Goal: Task Accomplishment & Management: Use online tool/utility

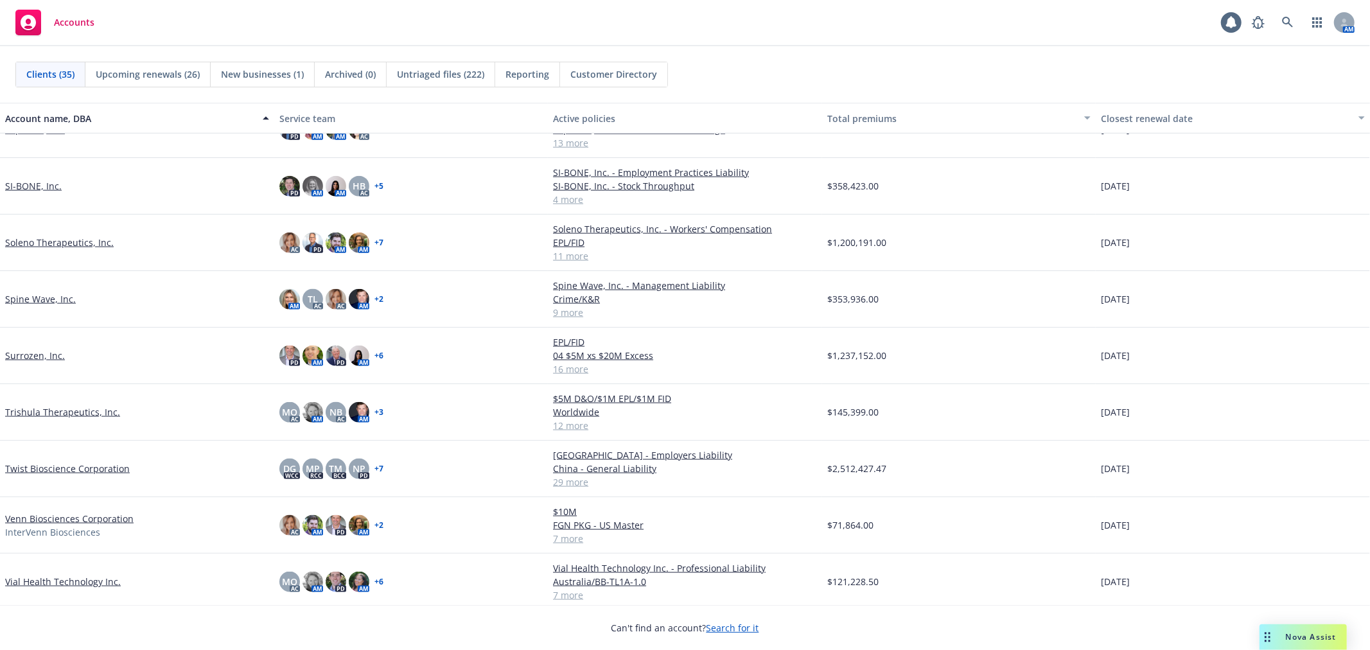
scroll to position [1378, 0]
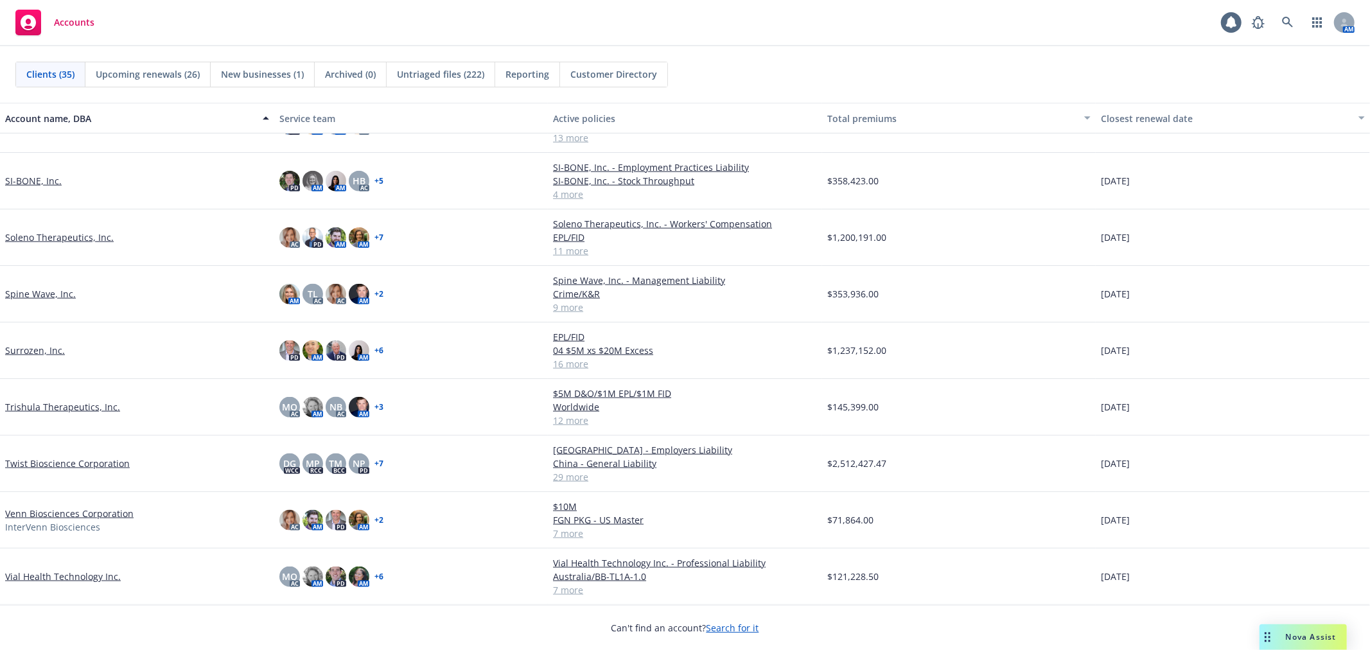
click at [84, 575] on link "Vial Health Technology Inc." at bounding box center [63, 576] width 116 height 13
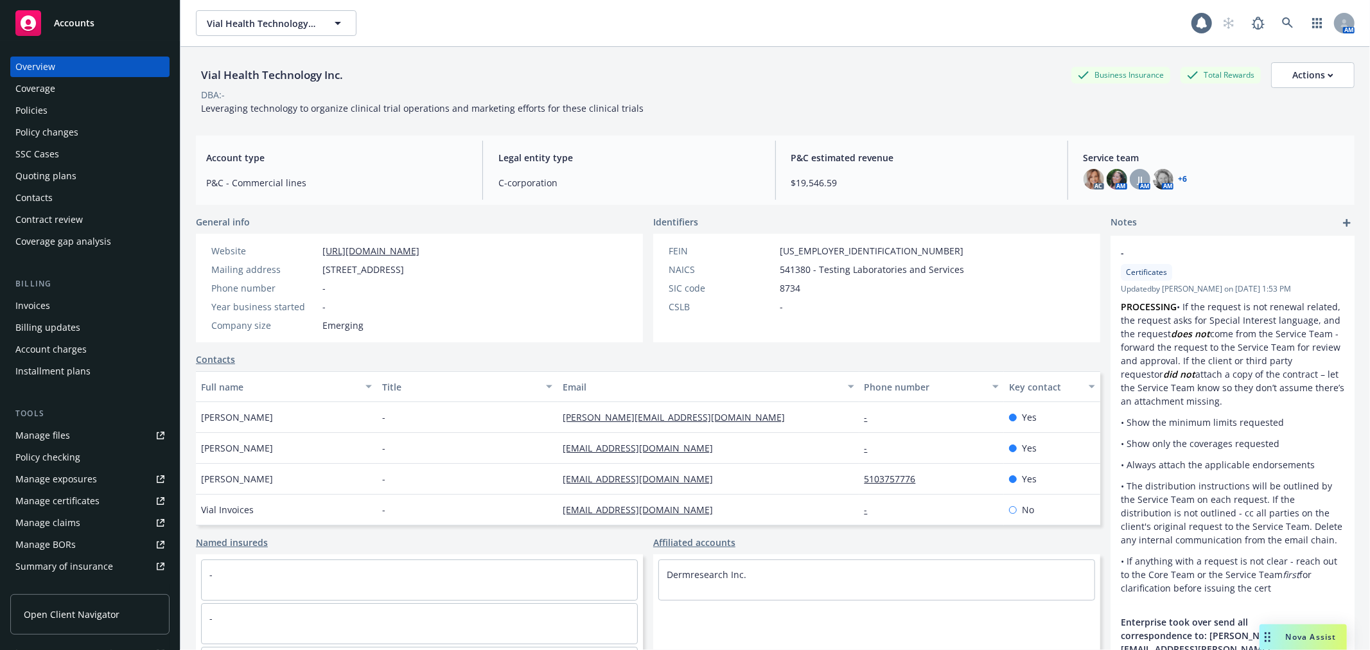
click at [88, 171] on div "Quoting plans" at bounding box center [89, 176] width 149 height 21
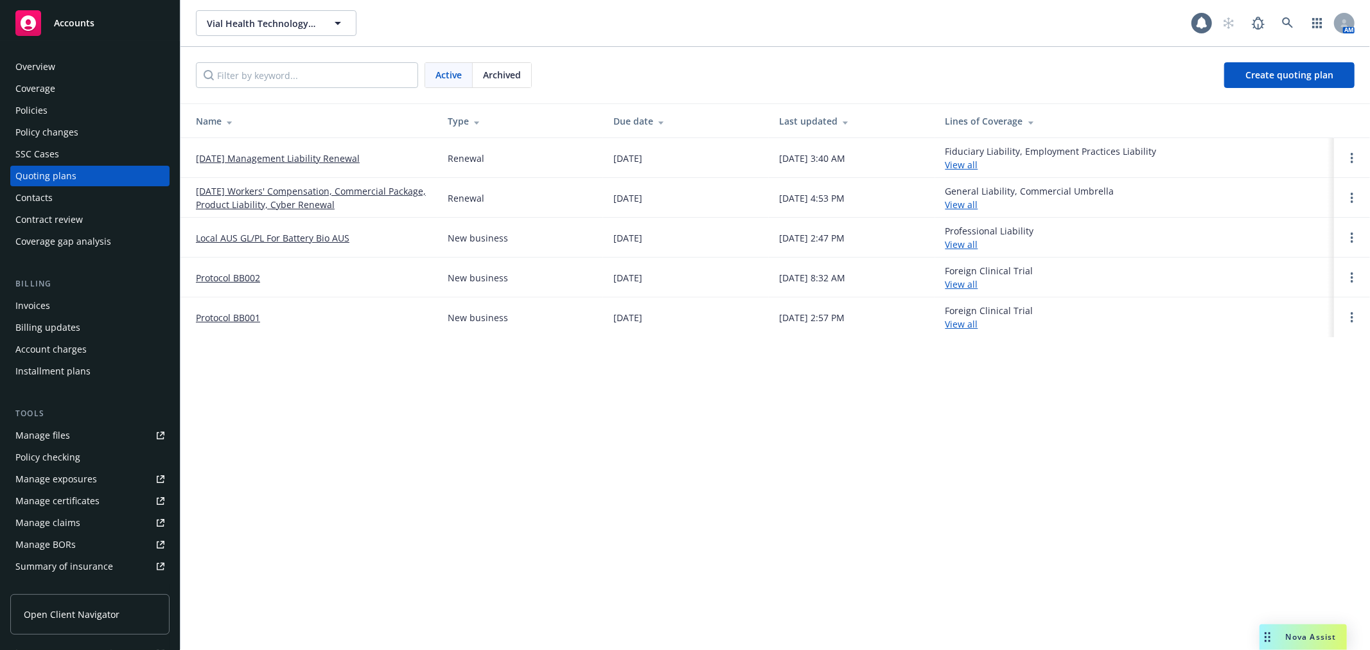
click at [289, 200] on link "[DATE] Workers' Compensation, Commercial Package, Product Liability, Cyber Rene…" at bounding box center [311, 197] width 231 height 27
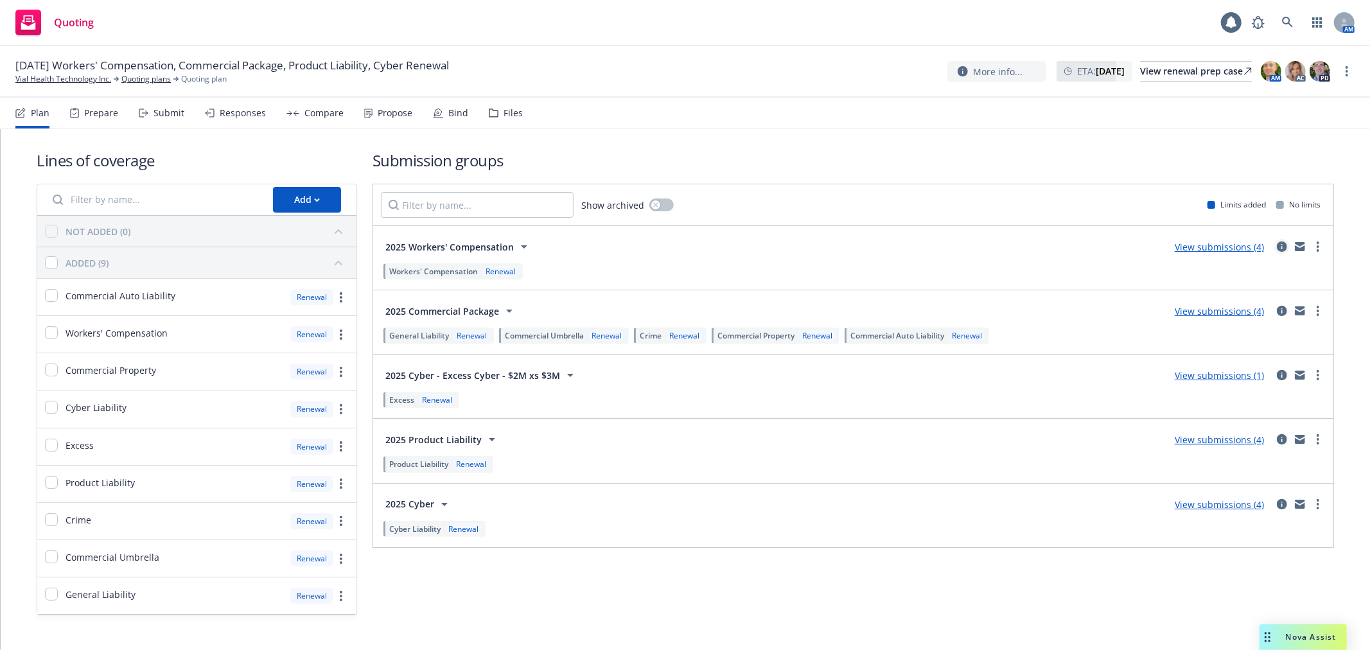
click at [1277, 251] on icon "circleInformation" at bounding box center [1282, 246] width 10 height 10
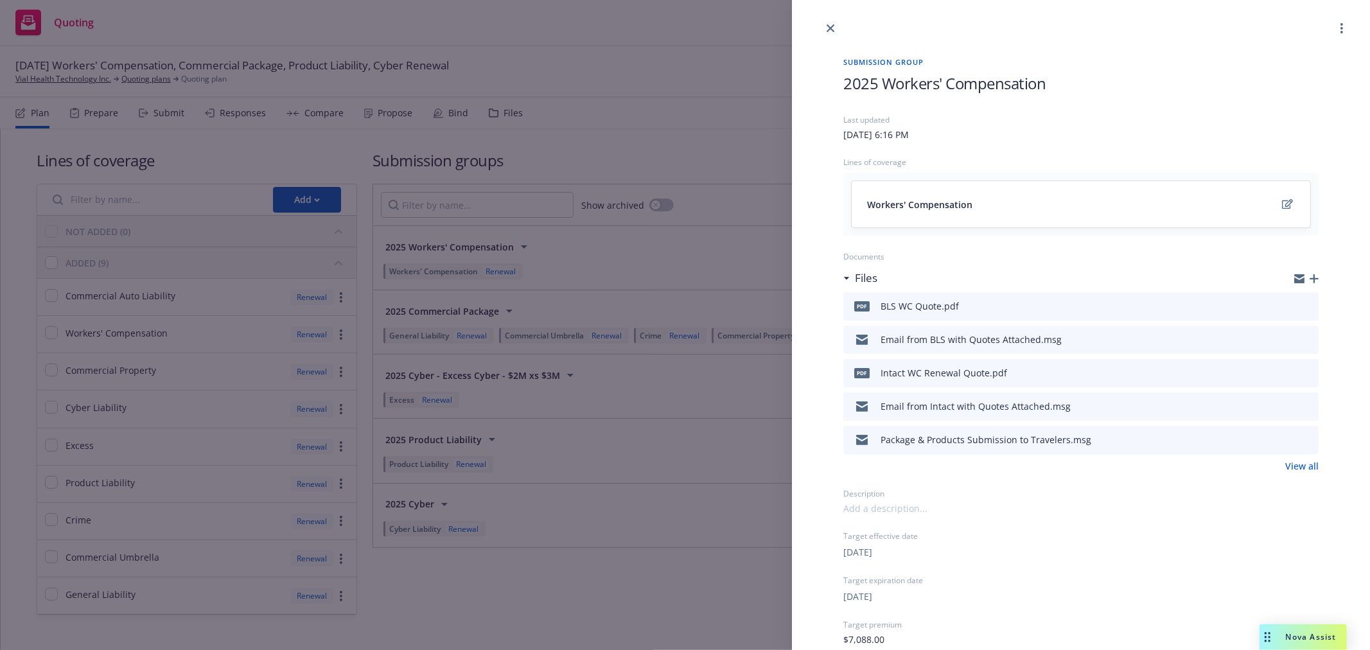
click at [1300, 438] on icon "preview file" at bounding box center [1306, 439] width 12 height 9
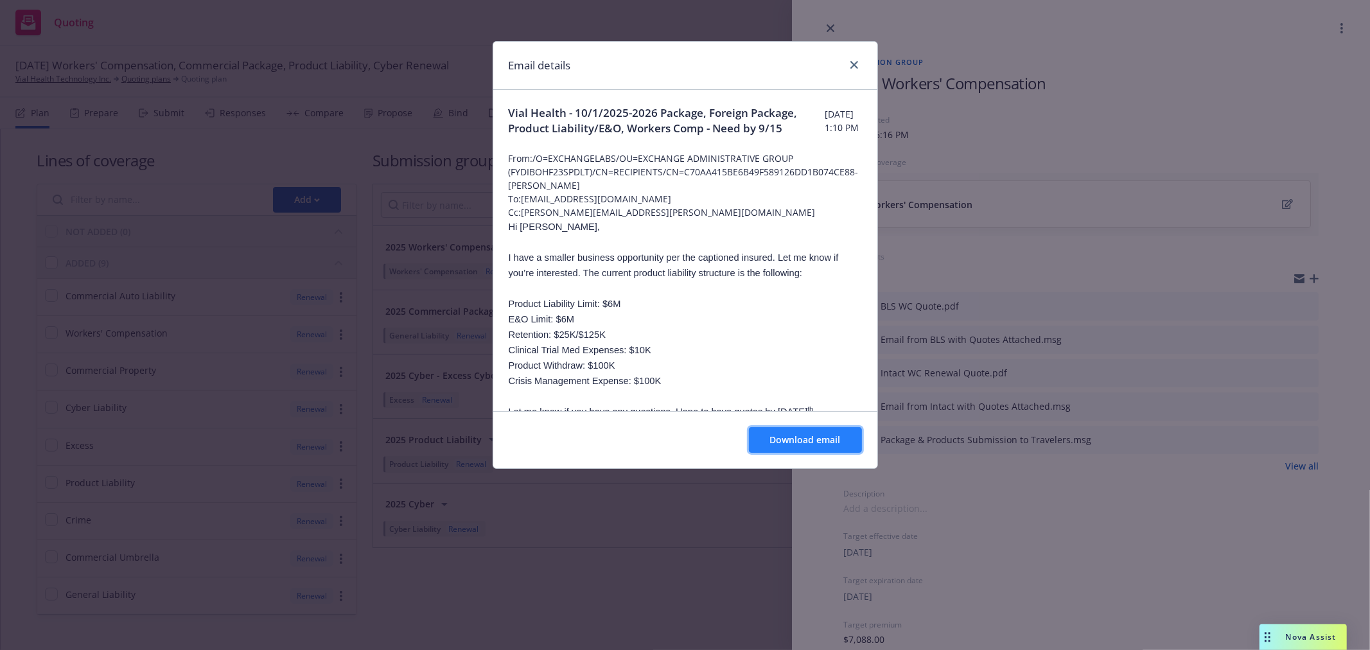
click at [829, 439] on span "Download email" at bounding box center [805, 439] width 71 height 12
click at [857, 67] on link "close" at bounding box center [853, 64] width 15 height 15
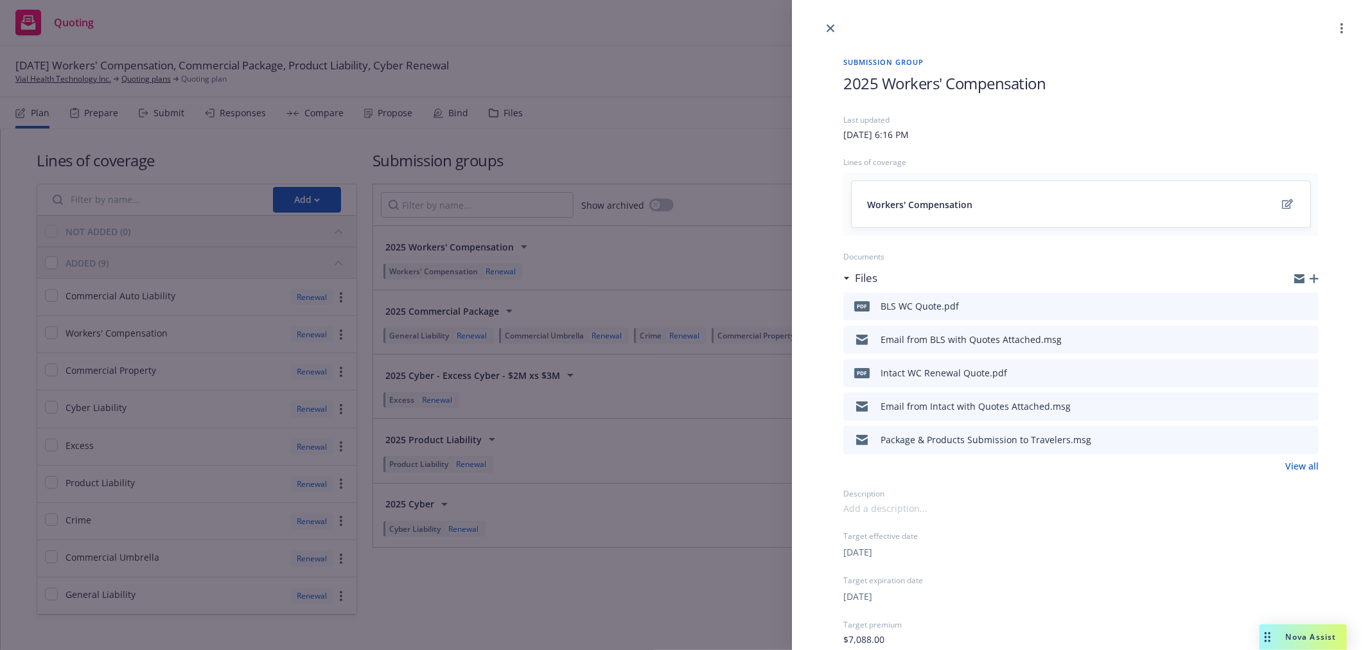
click at [830, 22] on link "close" at bounding box center [830, 28] width 15 height 15
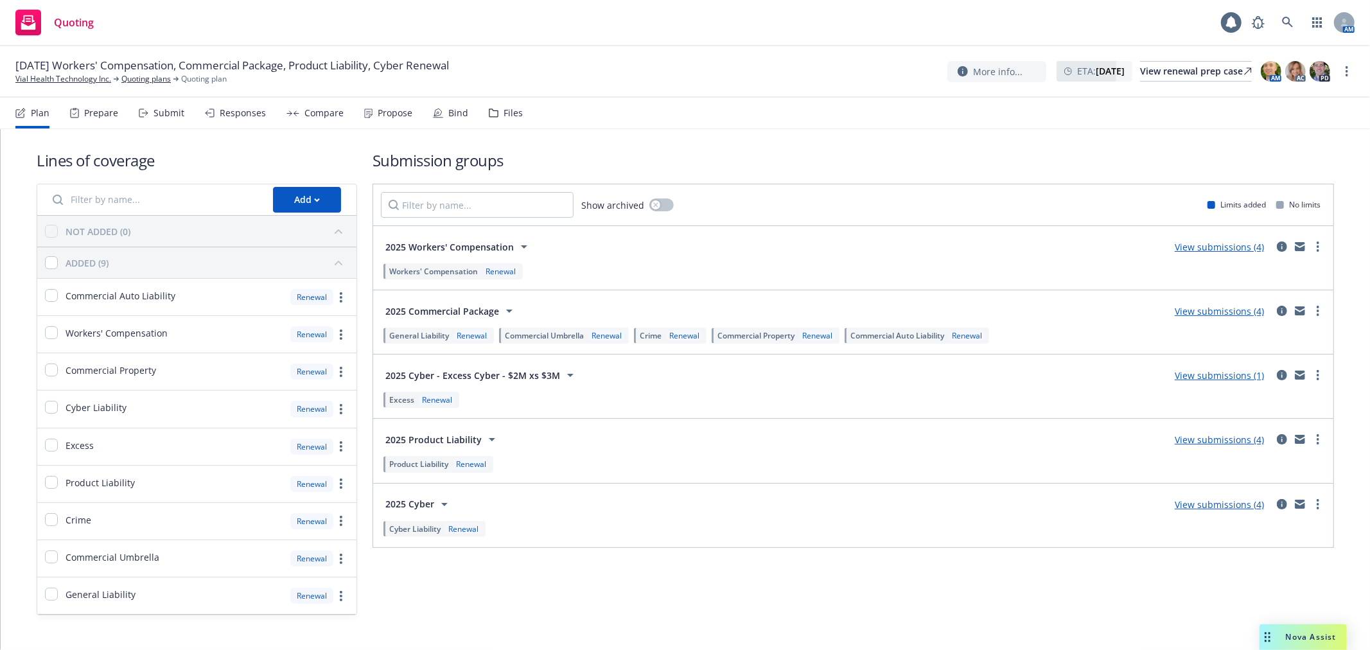
click at [166, 110] on div "Submit" at bounding box center [168, 113] width 31 height 10
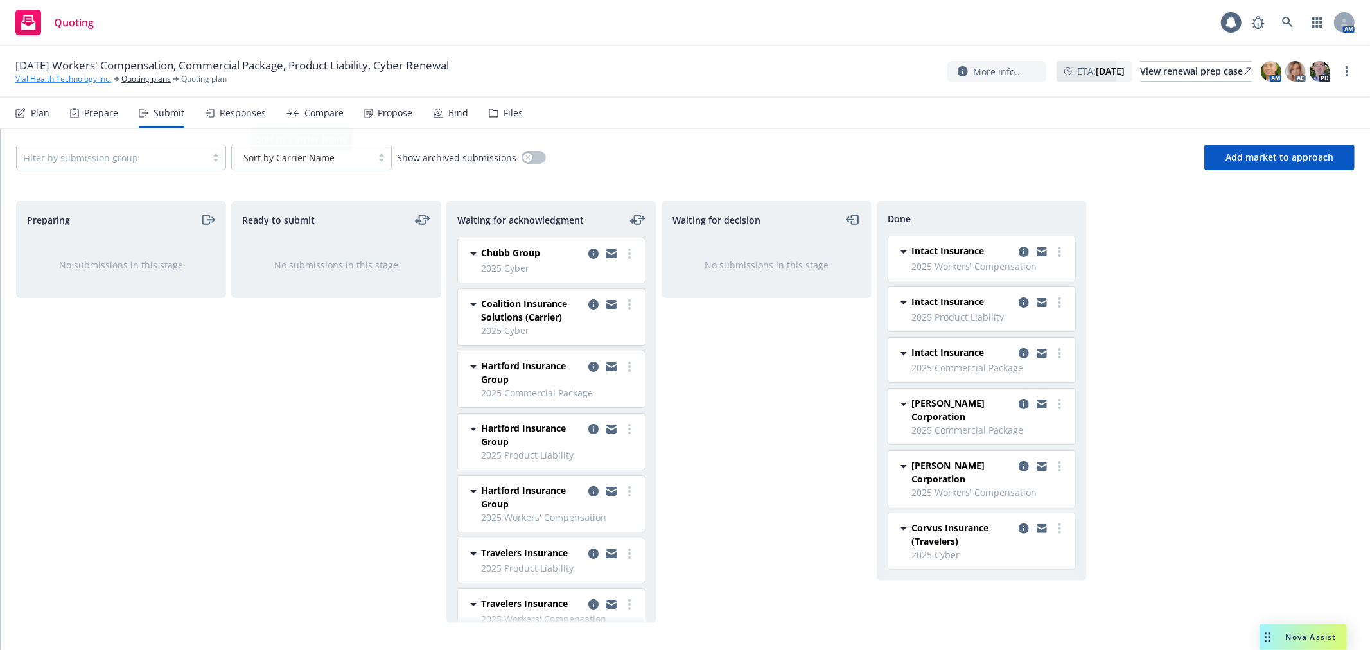
click at [64, 76] on link "Vial Health Technology Inc." at bounding box center [63, 79] width 96 height 12
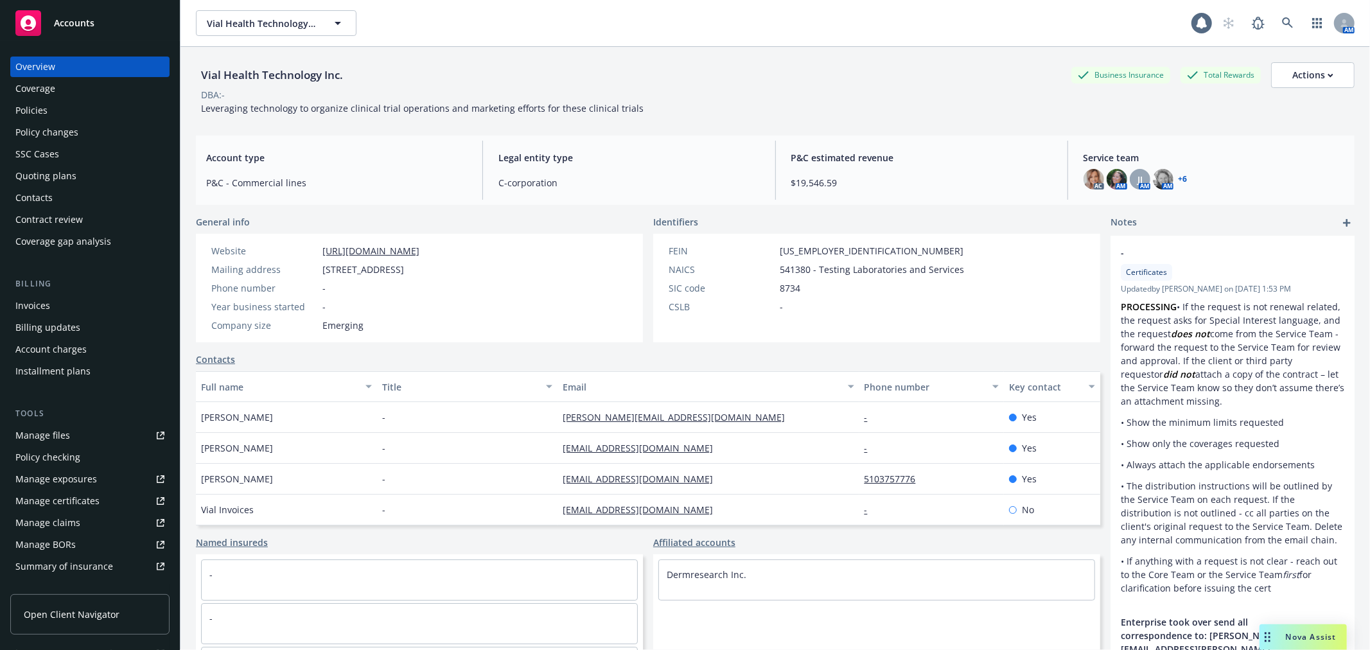
click at [68, 103] on div "Policies" at bounding box center [89, 110] width 149 height 21
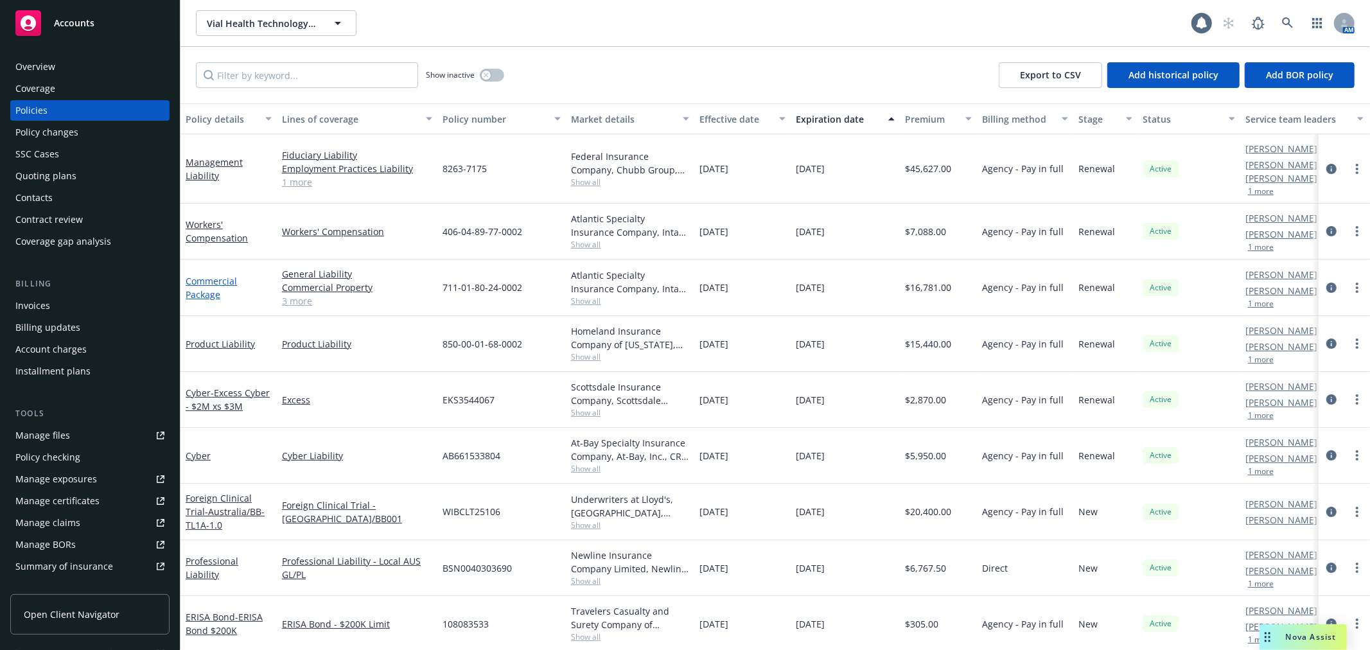
click at [190, 275] on link "Commercial Package" at bounding box center [211, 288] width 51 height 26
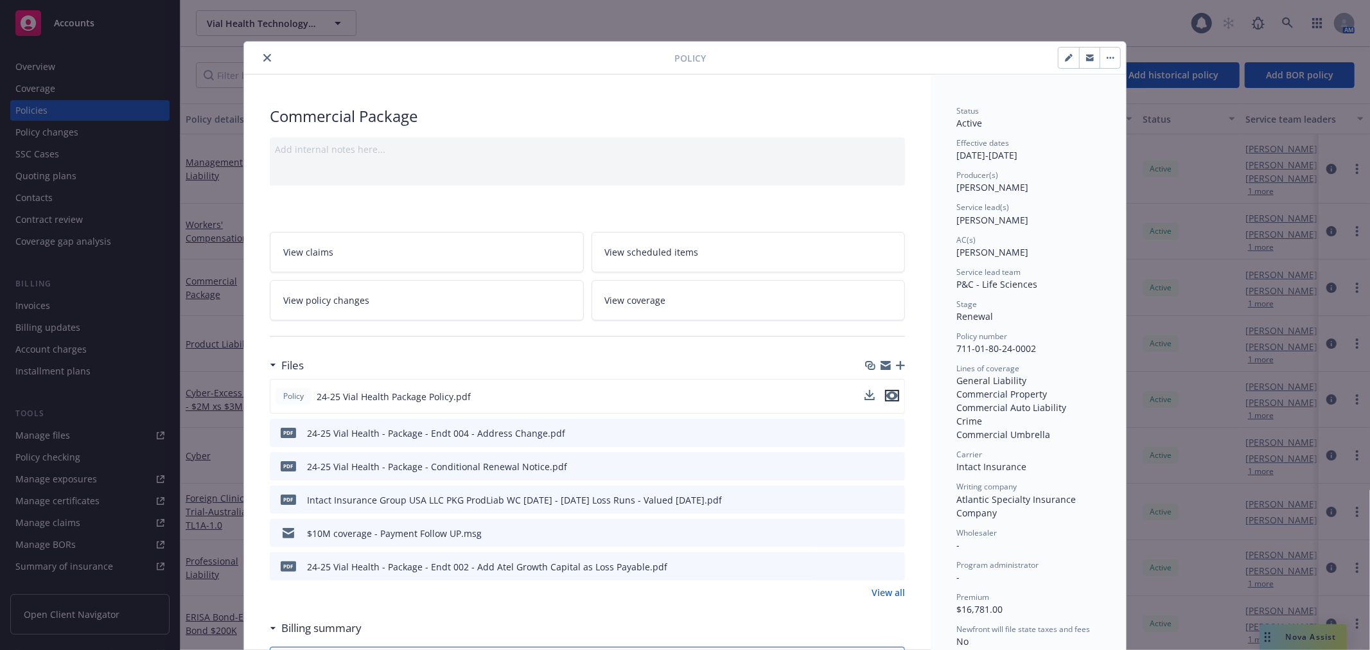
click at [891, 391] on icon "preview file" at bounding box center [892, 395] width 12 height 9
click at [265, 60] on icon "close" at bounding box center [267, 58] width 8 height 8
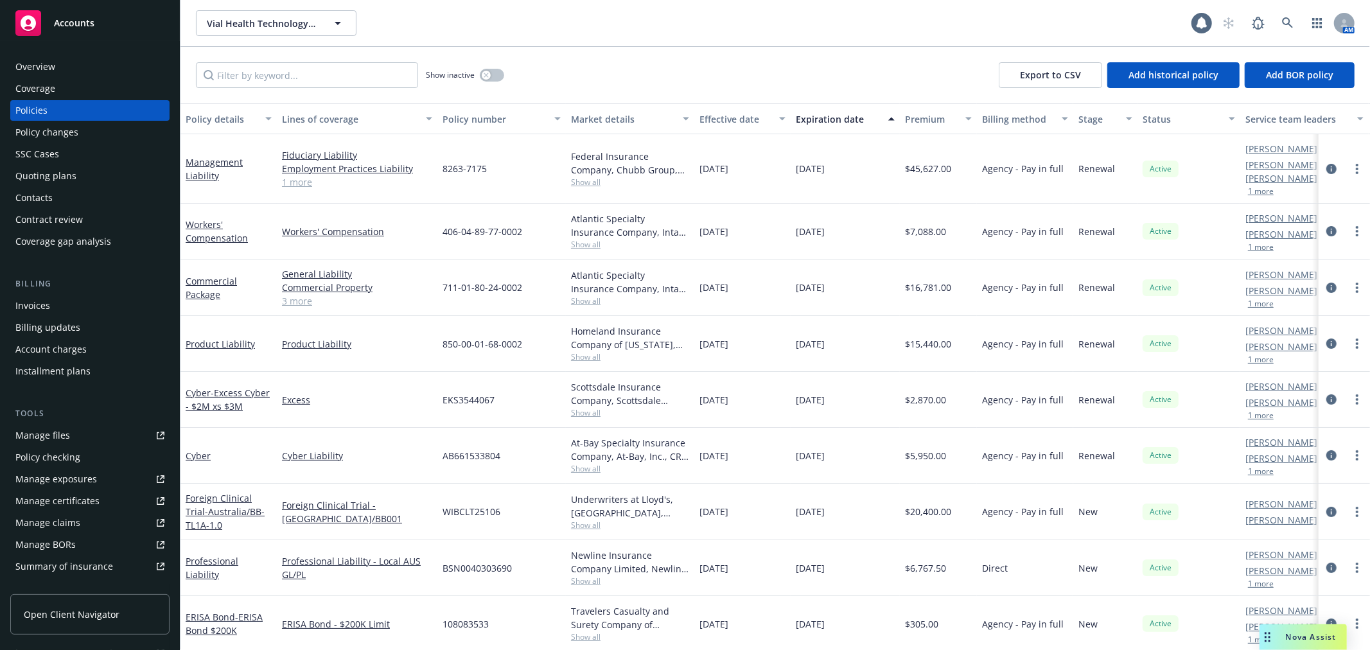
click at [60, 174] on div "Quoting plans" at bounding box center [45, 176] width 61 height 21
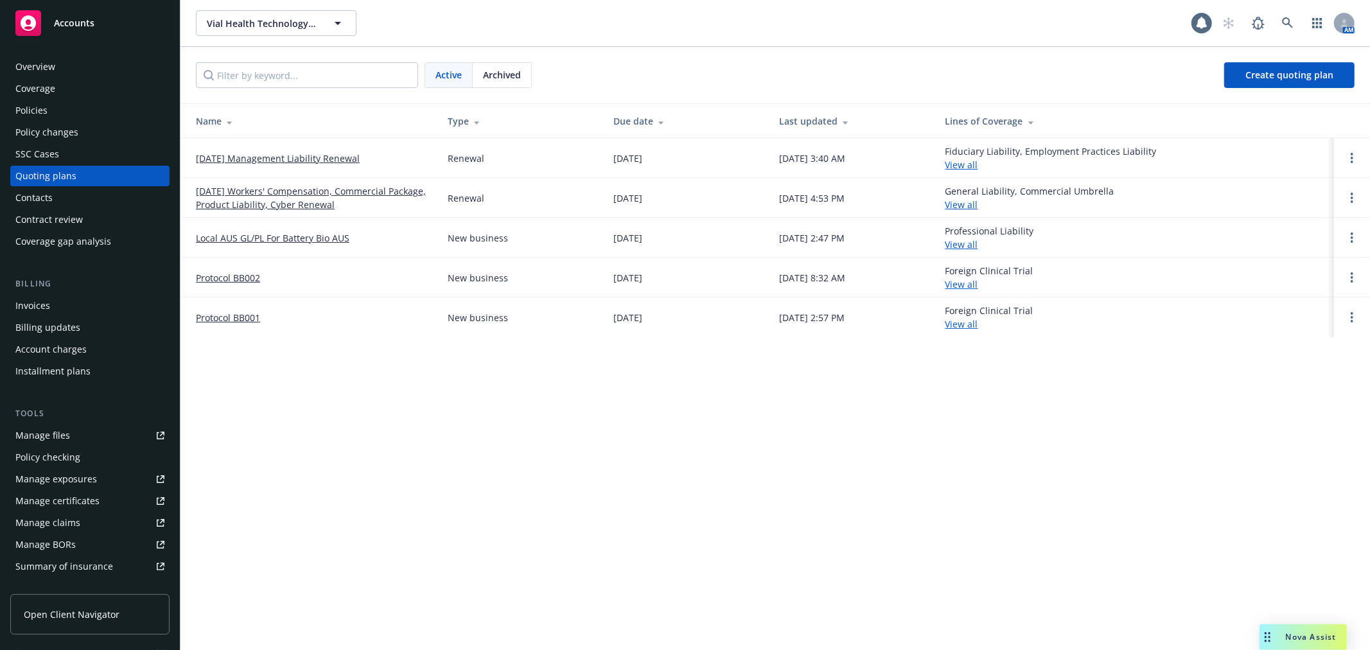
click at [329, 161] on link "10/01/25 Management Liability Renewal" at bounding box center [278, 158] width 164 height 13
click at [263, 196] on link "[DATE] Workers' Compensation, Commercial Package, Product Liability, Cyber Rene…" at bounding box center [311, 197] width 231 height 27
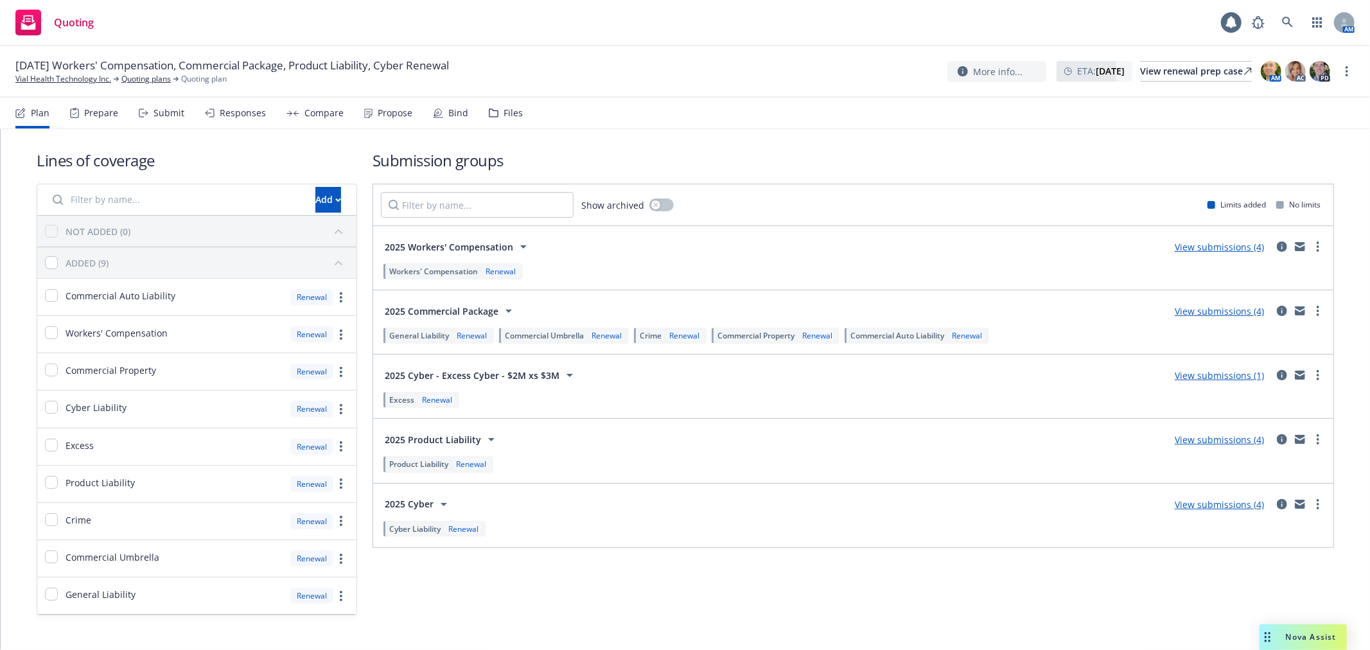
click at [448, 66] on span "[DATE] Workers' Compensation, Commercial Package, Product Liability, Cyber Rene…" at bounding box center [231, 65] width 433 height 15
click at [426, 63] on span "[DATE] Workers' Compensation, Commercial Package, Product Liability, Cyber Rene…" at bounding box center [231, 65] width 433 height 15
click at [1348, 66] on link "more" at bounding box center [1346, 71] width 15 height 15
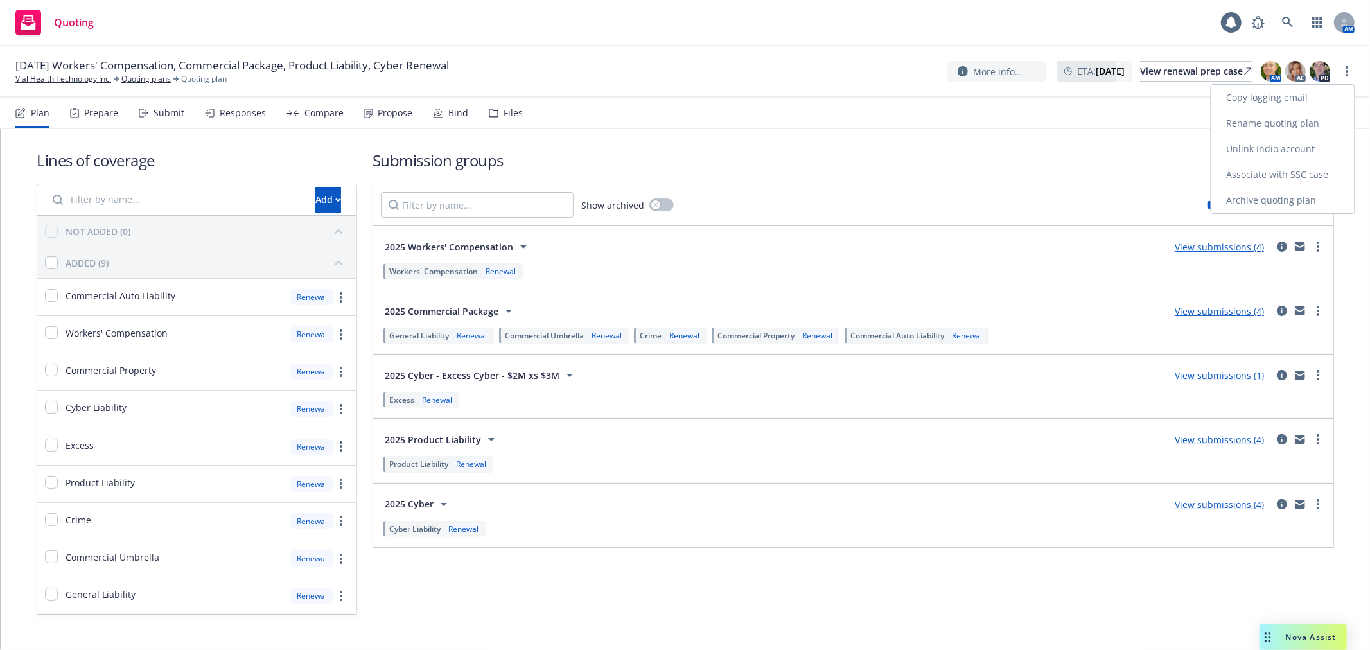
click at [1321, 122] on link "Rename quoting plan" at bounding box center [1282, 123] width 143 height 26
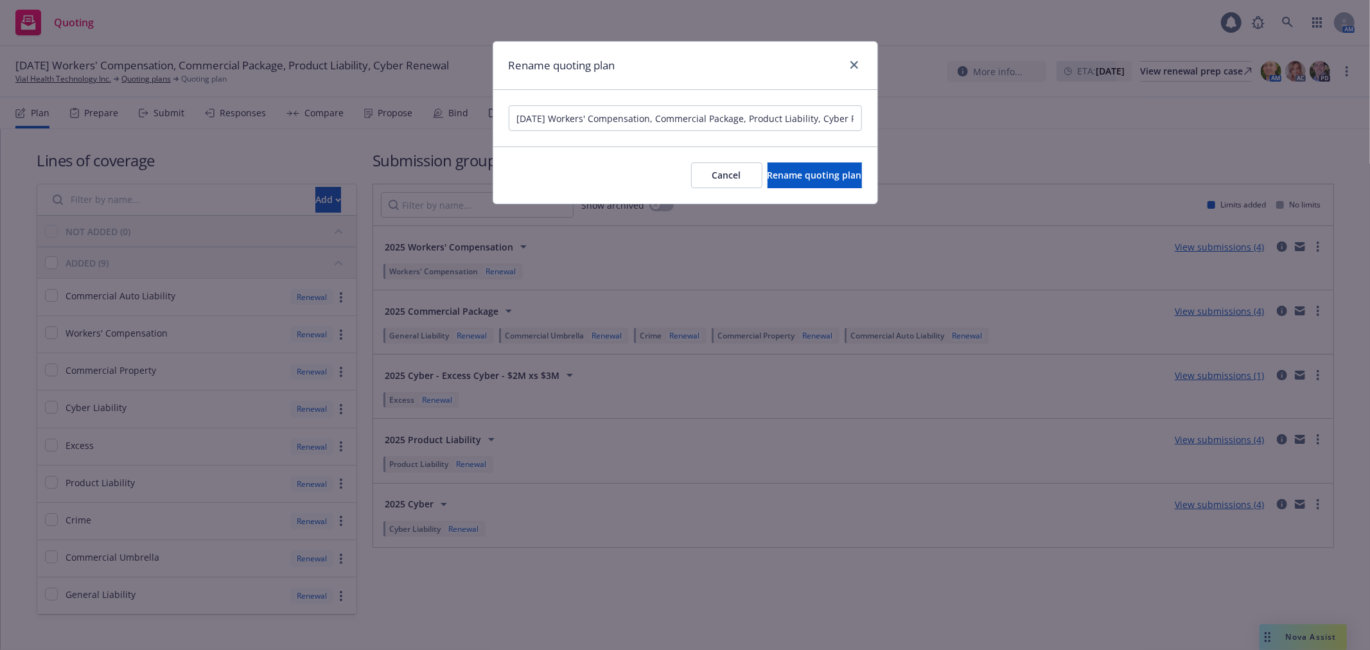
scroll to position [0, 35]
click at [537, 114] on input "[DATE] Workers' Compensation, Commercial Package, Product Liability, Cyber Rene…" at bounding box center [685, 118] width 353 height 26
drag, startPoint x: 527, startPoint y: 119, endPoint x: 992, endPoint y: 112, distance: 465.6
click at [996, 118] on div "Rename quoting plan [DATE] Workers' Compensation, Commercial Package, Product L…" at bounding box center [685, 325] width 1370 height 650
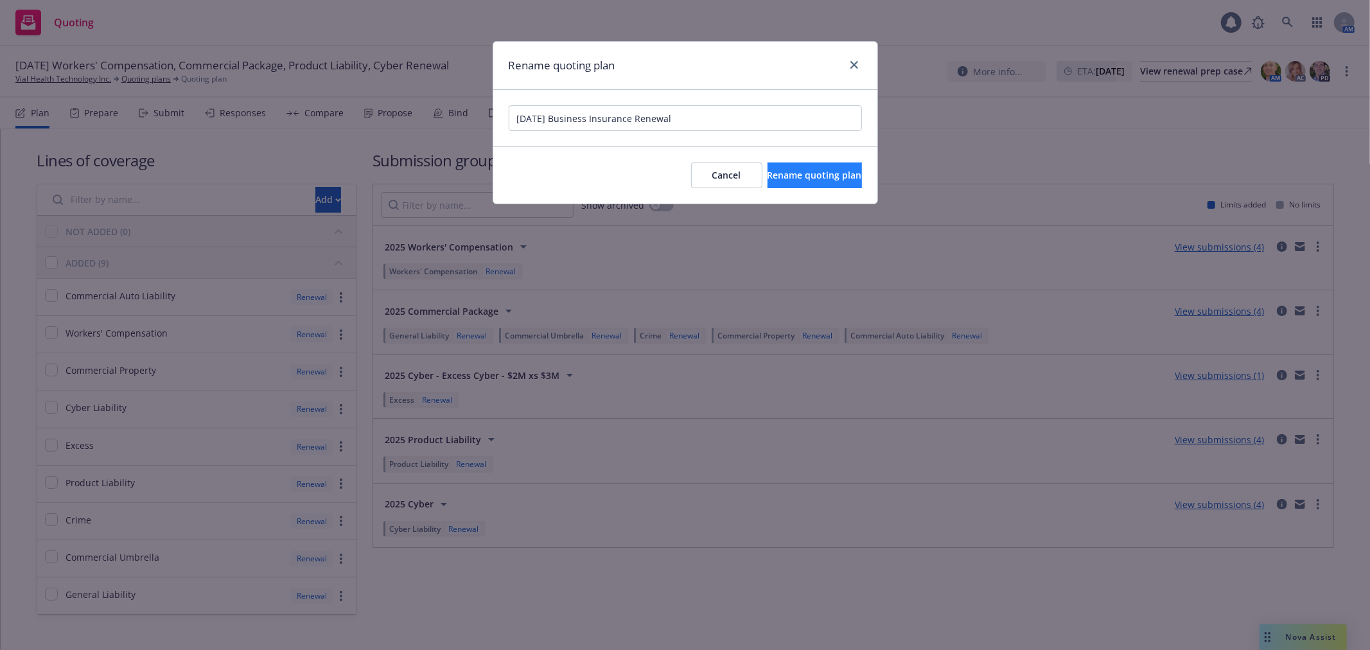
type input "[DATE] Business Insurance Renewal"
click at [786, 168] on button "Rename quoting plan" at bounding box center [814, 175] width 94 height 26
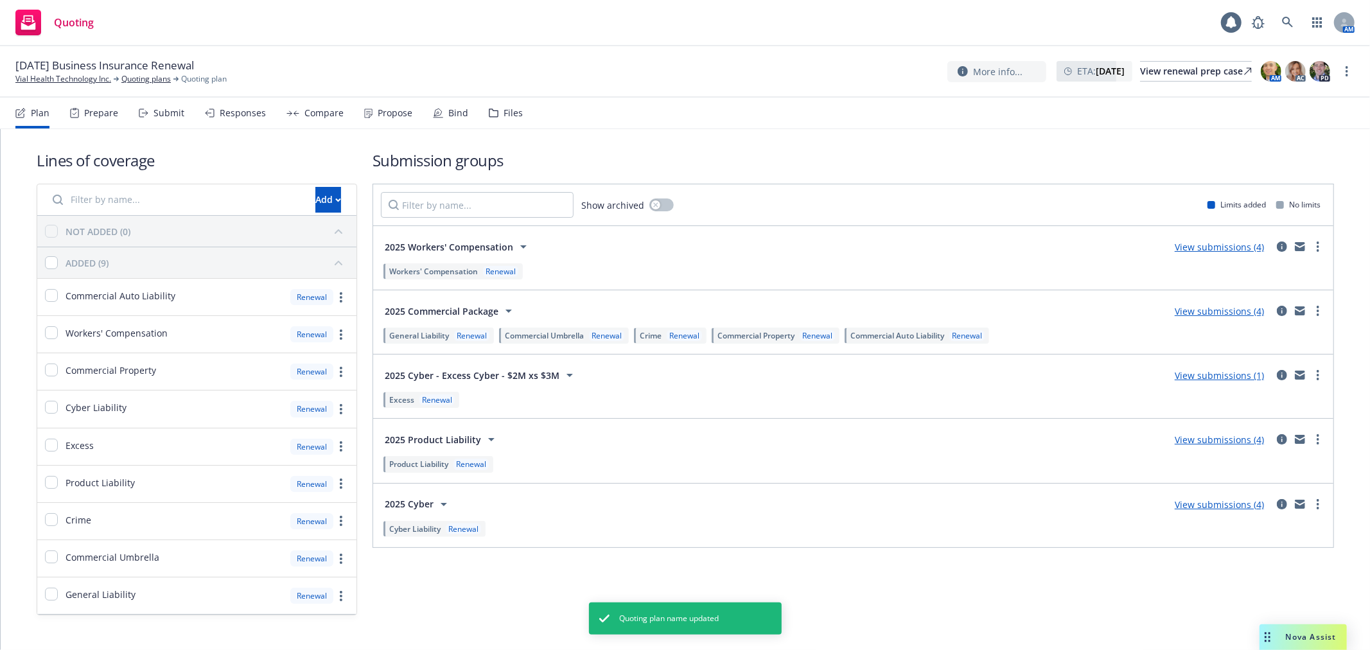
click at [1244, 245] on link "View submissions (4)" at bounding box center [1218, 247] width 89 height 12
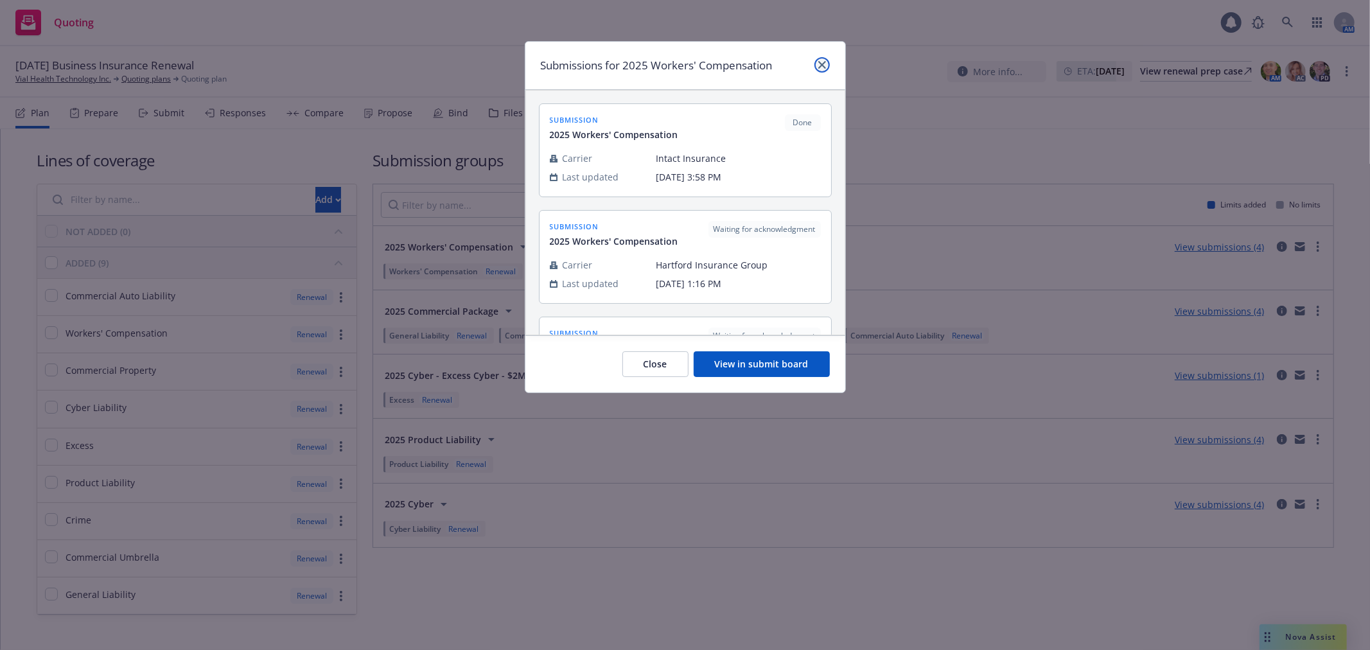
click at [824, 61] on icon "close" at bounding box center [822, 65] width 8 height 8
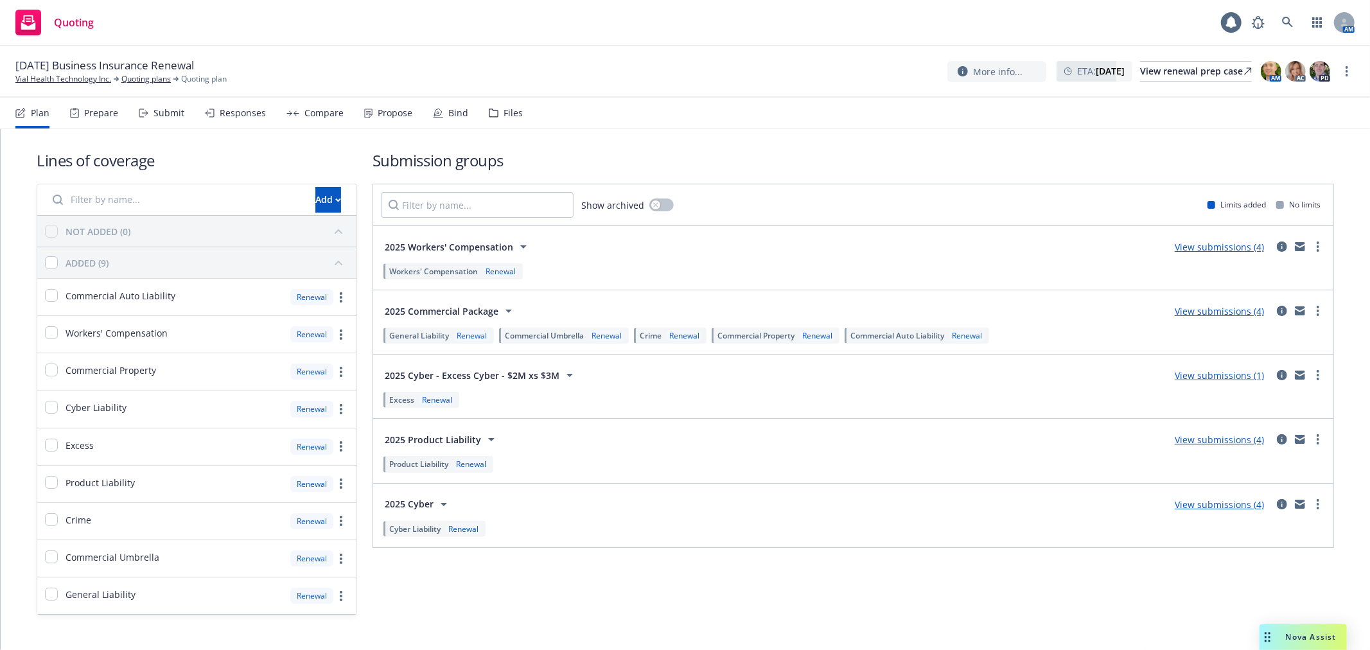
click at [1243, 439] on link "View submissions (4)" at bounding box center [1218, 439] width 89 height 12
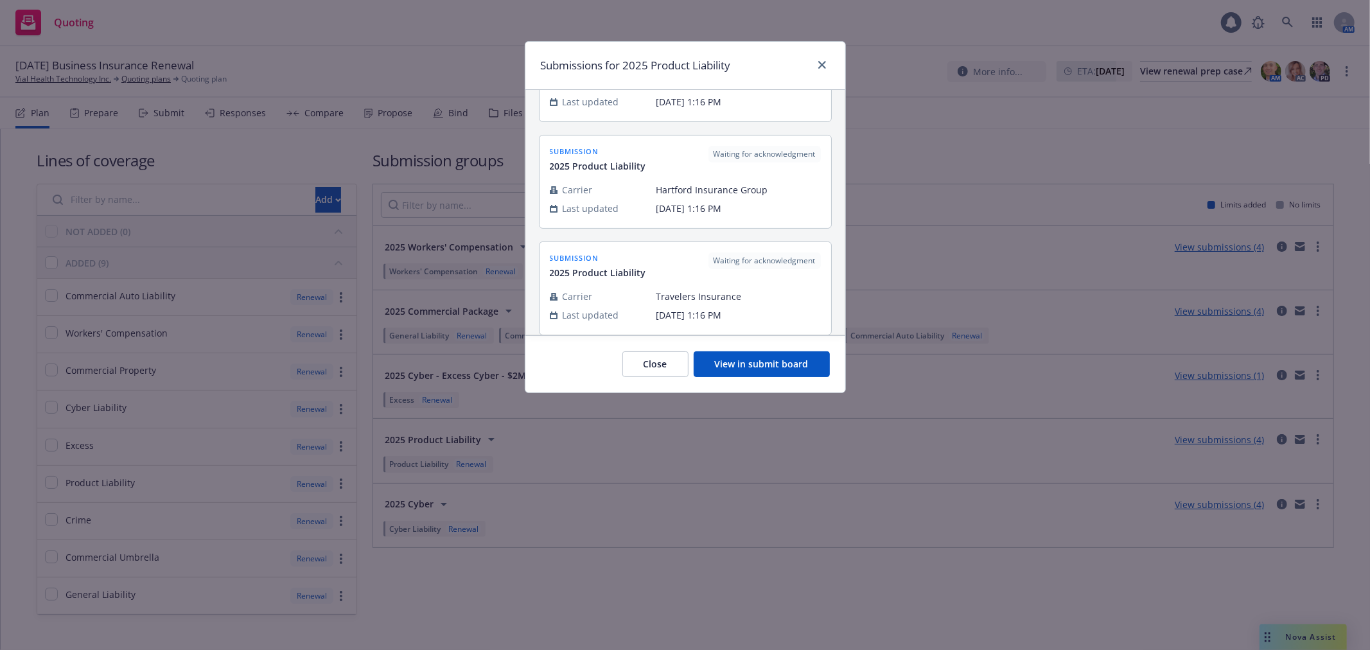
scroll to position [214, 0]
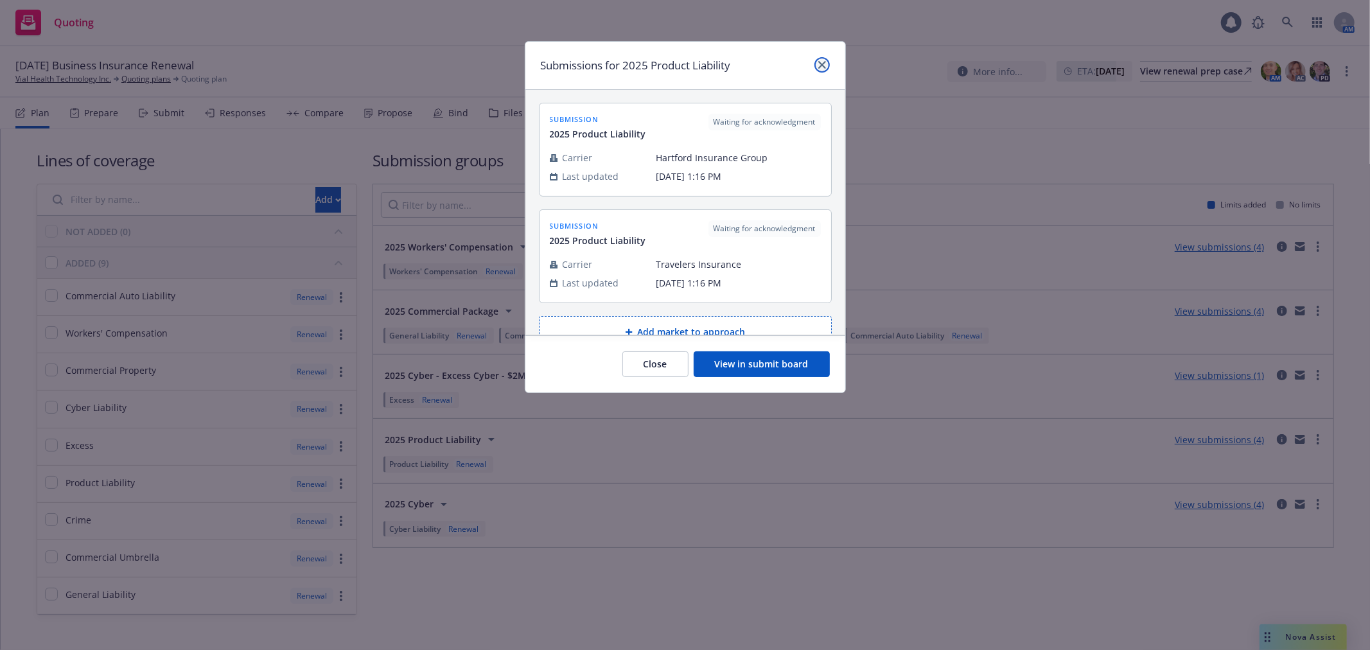
click at [821, 61] on icon "close" at bounding box center [822, 65] width 8 height 8
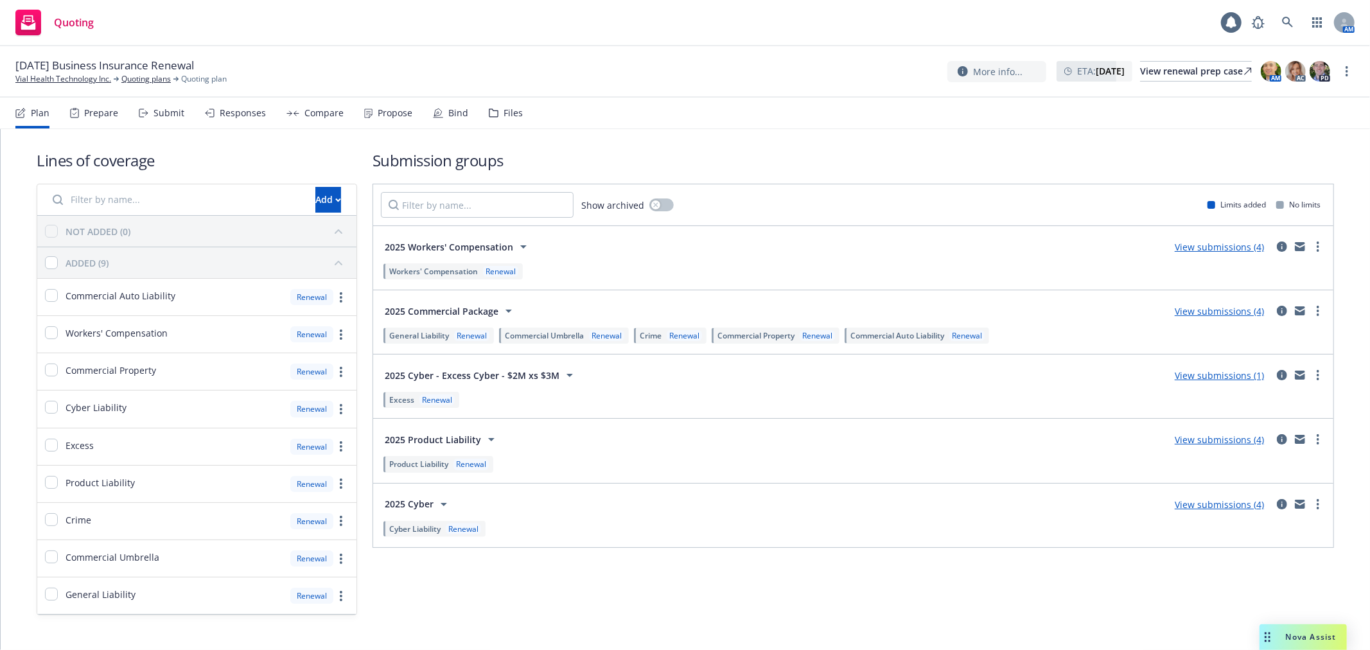
click at [1228, 503] on link "View submissions (4)" at bounding box center [1218, 504] width 89 height 12
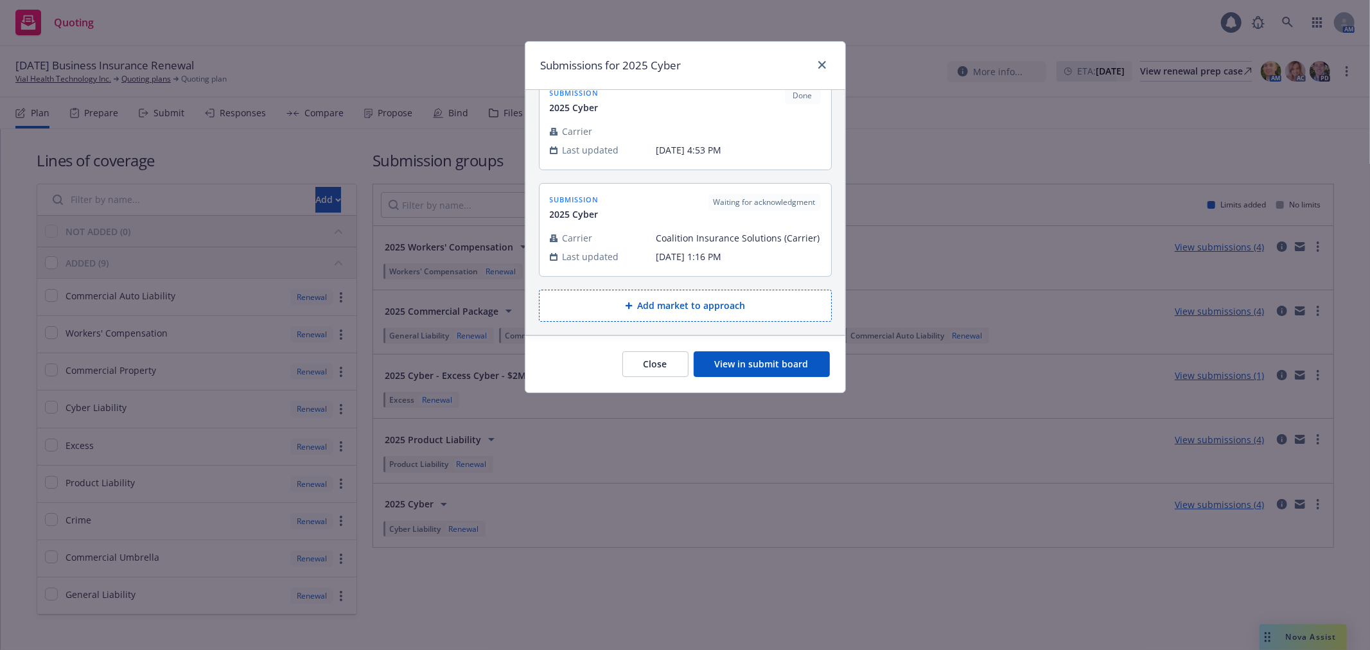
scroll to position [254, 0]
click at [311, 53] on div "Submissions for 2025 Cyber submission 2025 Cyber Waiting for acknowledgment Car…" at bounding box center [685, 325] width 1370 height 650
click at [816, 66] on link "close" at bounding box center [821, 64] width 15 height 15
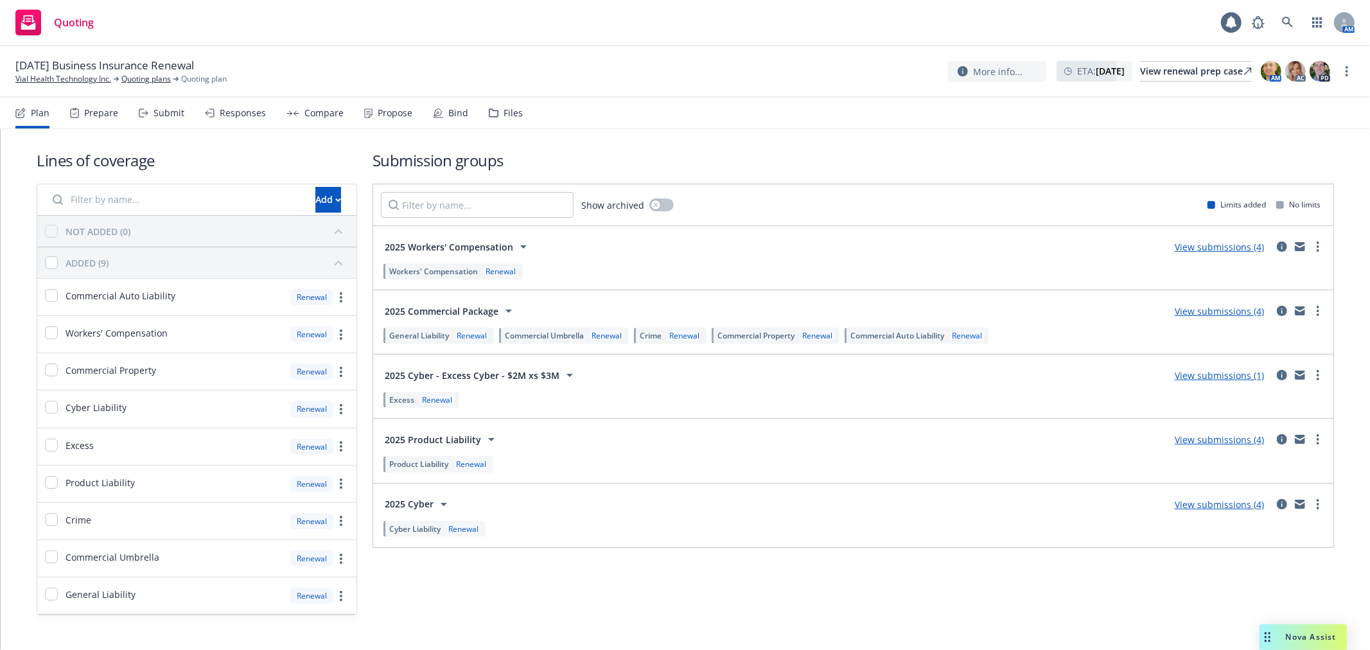
click at [163, 111] on div "Submit" at bounding box center [168, 113] width 31 height 10
